Goal: Find specific page/section

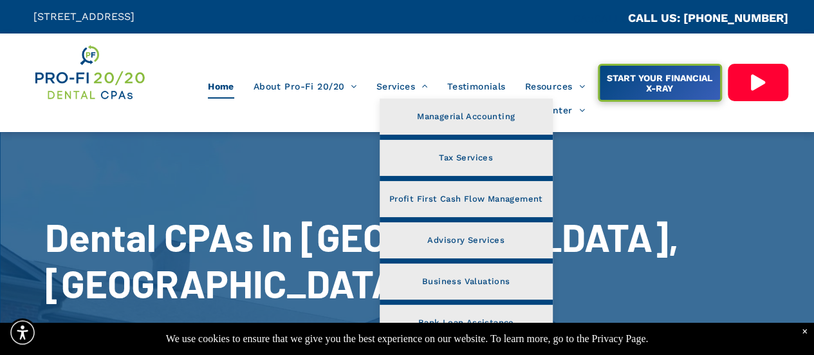
scroll to position [64, 0]
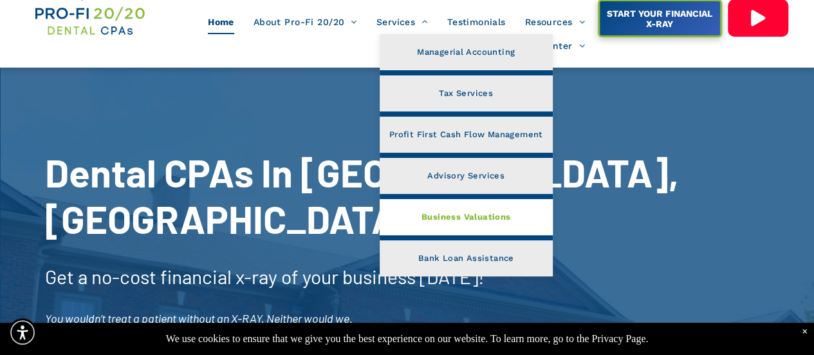
click at [449, 215] on span "Business Valuations" at bounding box center [465, 216] width 89 height 17
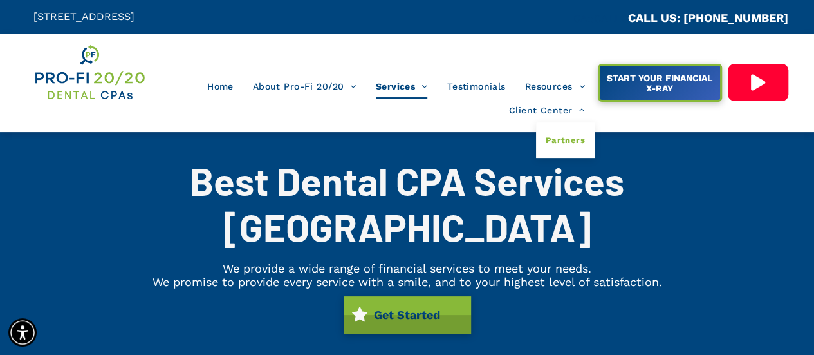
click at [566, 140] on span "Partners" at bounding box center [565, 140] width 39 height 17
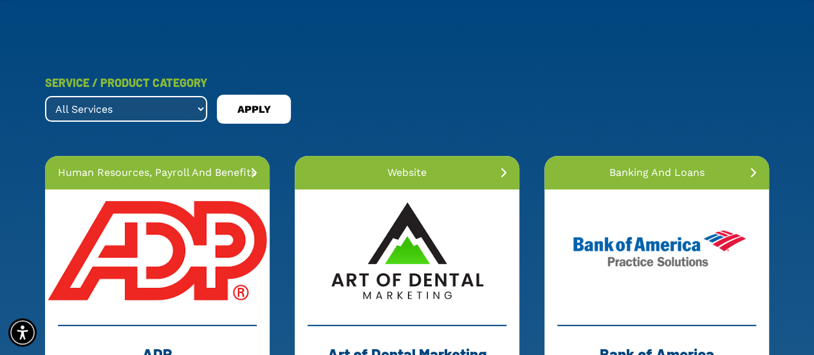
scroll to position [193, 0]
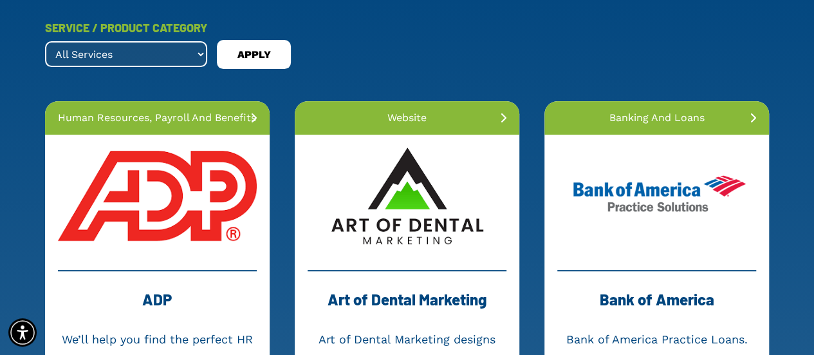
click at [196, 53] on select "All Services banking and loans dental collections dental membership forensic ac…" at bounding box center [126, 54] width 162 height 26
click at [45, 41] on select "All Services banking and loans dental collections dental membership forensic ac…" at bounding box center [126, 54] width 162 height 26
click at [198, 55] on select "All Services banking and loans dental collections dental membership forensic ac…" at bounding box center [126, 54] width 162 height 26
click at [45, 41] on select "All Services banking and loans dental collections dental membership forensic ac…" at bounding box center [126, 54] width 162 height 26
click at [265, 62] on span "APPLY" at bounding box center [253, 54] width 33 height 21
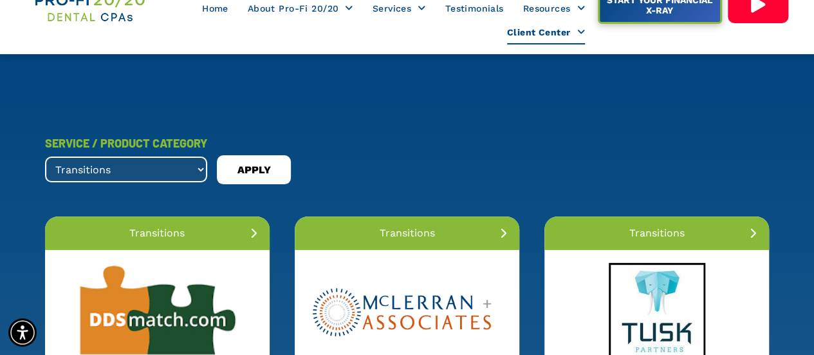
scroll to position [19, 0]
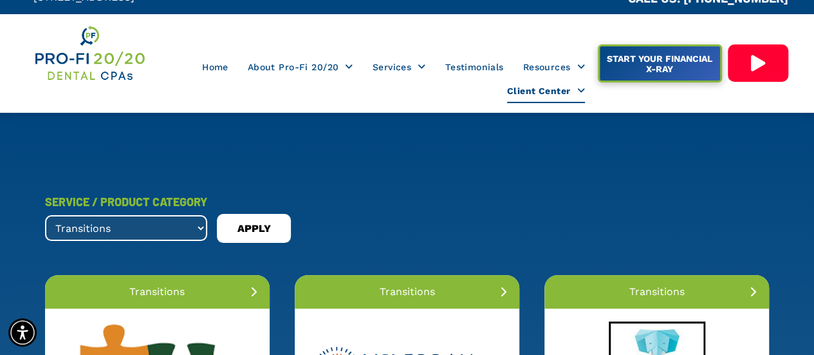
click at [197, 230] on select "All Services banking and loans dental collections dental membership forensic ac…" at bounding box center [126, 228] width 162 height 26
select select ".human-resources"
click at [45, 215] on select "All Services banking and loans dental collections dental membership forensic ac…" at bounding box center [126, 228] width 162 height 26
click at [263, 232] on span "APPLY" at bounding box center [253, 228] width 33 height 21
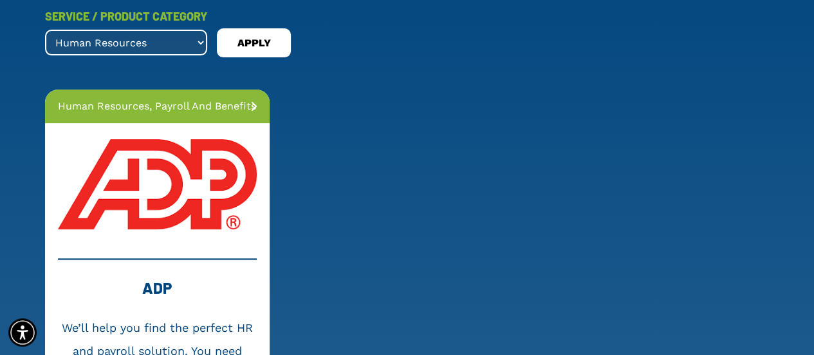
scroll to position [84, 0]
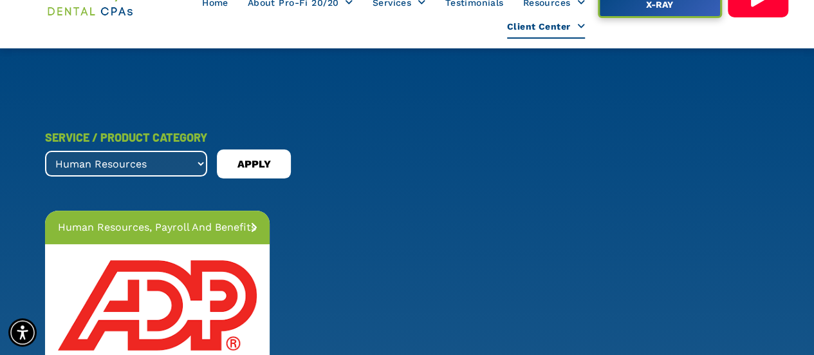
click at [198, 160] on select "All Services banking and loans dental collections dental membership forensic ac…" at bounding box center [126, 164] width 162 height 26
click at [333, 119] on div "SERVICE / PRODUCT CATEGORY All Services banking and loans dental collections de…" at bounding box center [407, 348] width 750 height 471
click at [197, 165] on select "All Services banking and loans dental collections dental membership forensic ac…" at bounding box center [126, 164] width 162 height 26
click at [197, 162] on select "All Services banking and loans dental collections dental membership forensic ac…" at bounding box center [126, 164] width 162 height 26
